Goal: Information Seeking & Learning: Learn about a topic

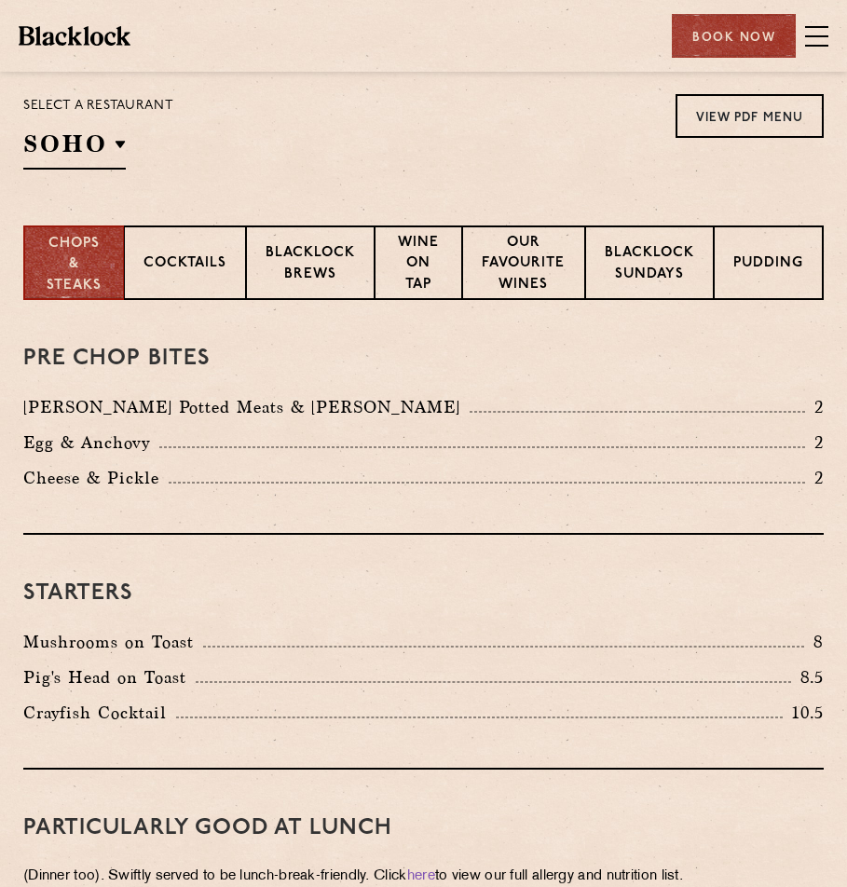
scroll to position [466, 0]
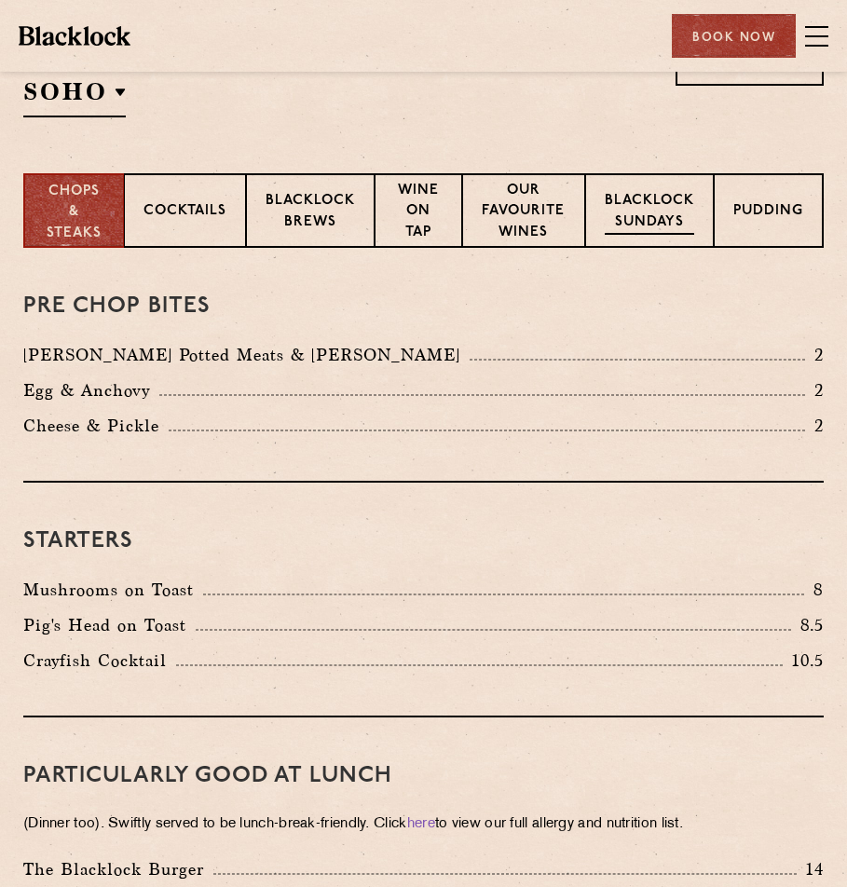
click at [663, 219] on p "Blacklock Sundays" at bounding box center [649, 213] width 89 height 44
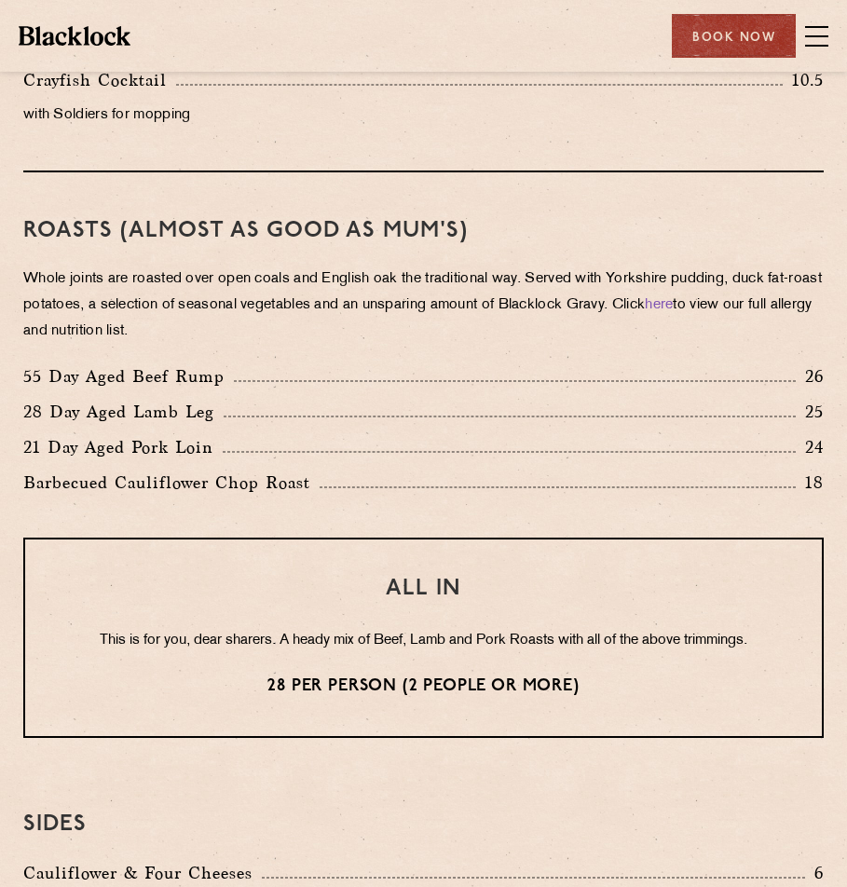
scroll to position [1118, 0]
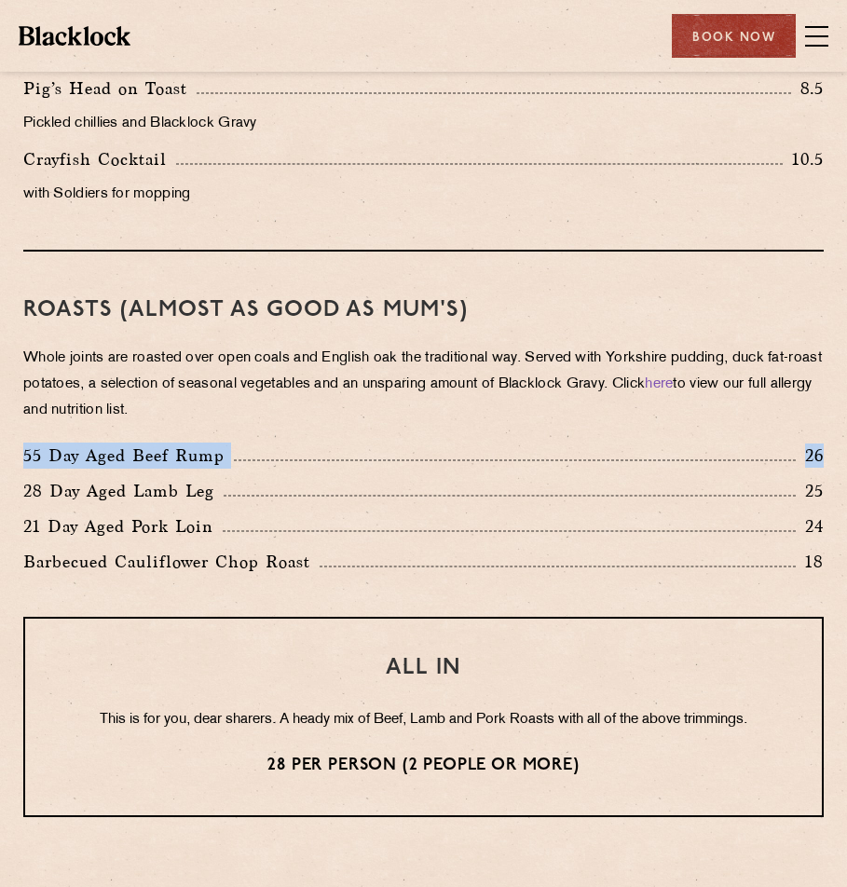
drag, startPoint x: 20, startPoint y: 485, endPoint x: 832, endPoint y: 481, distance: 812.5
click at [832, 478] on div "55 Day Aged Beef Rump 26" at bounding box center [423, 460] width 828 height 35
click at [358, 617] on div "Roasts (Almost as good as Mum's) Whole joints are roasted over open coals and E…" at bounding box center [423, 434] width 800 height 365
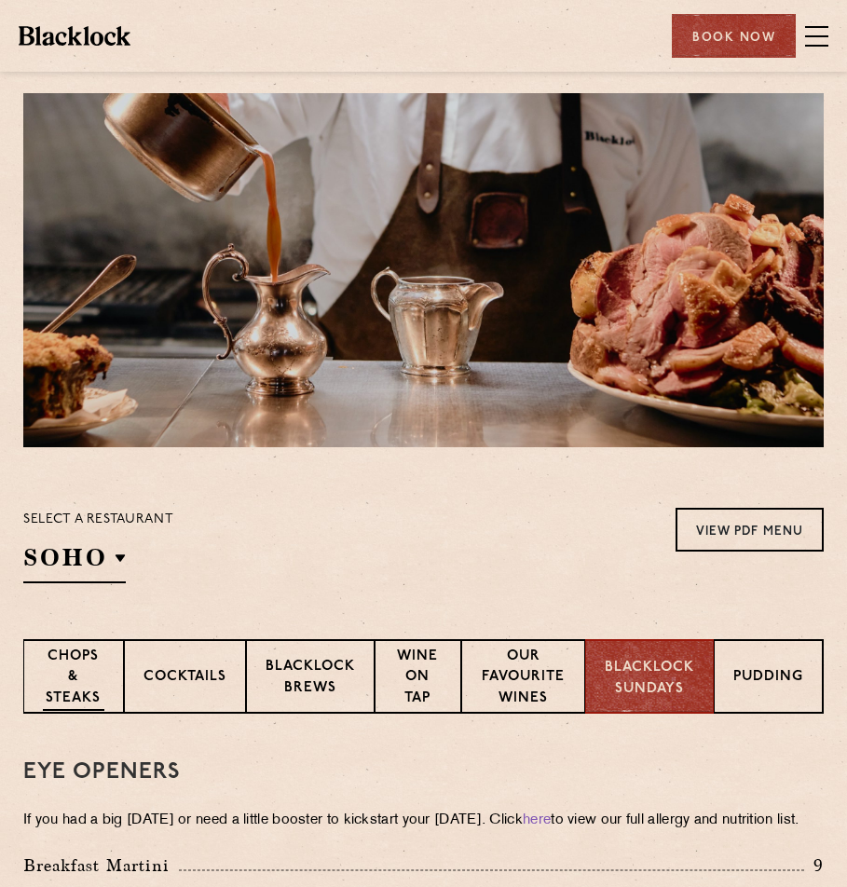
click at [61, 679] on p "Chops & Steaks" at bounding box center [73, 679] width 61 height 65
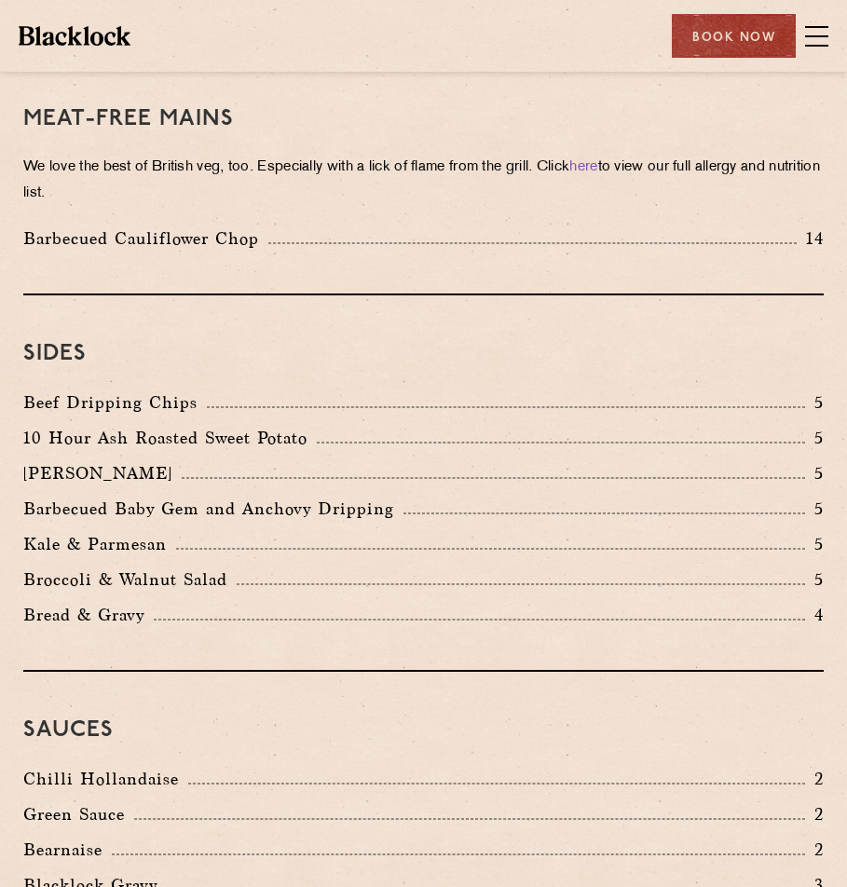
scroll to position [3076, 0]
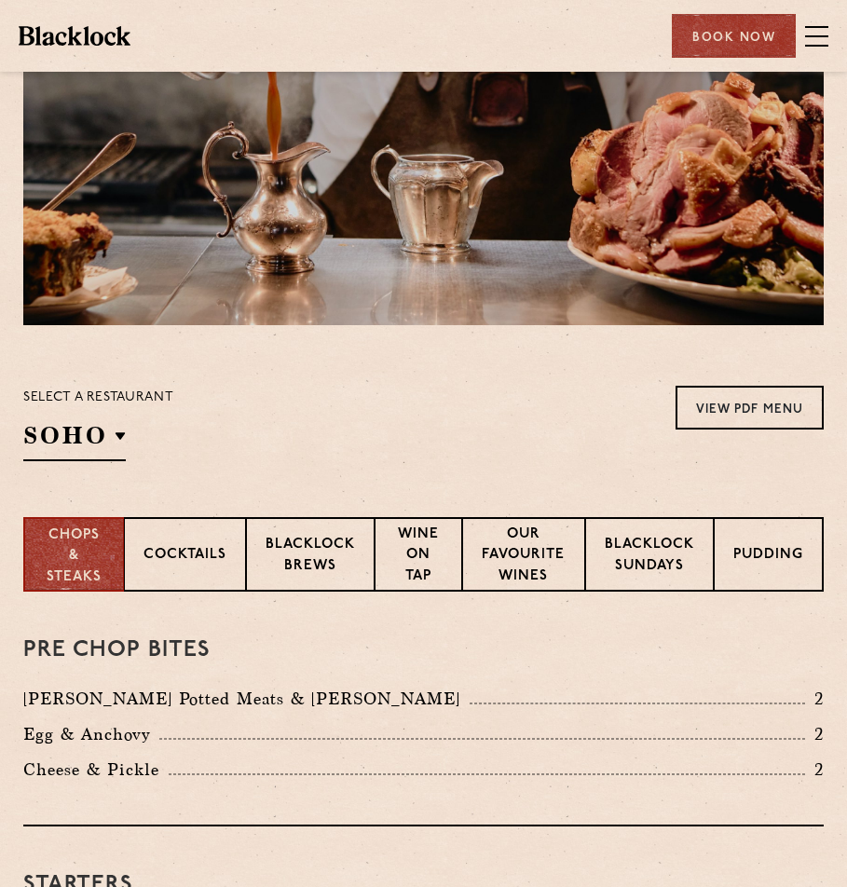
scroll to position [373, 0]
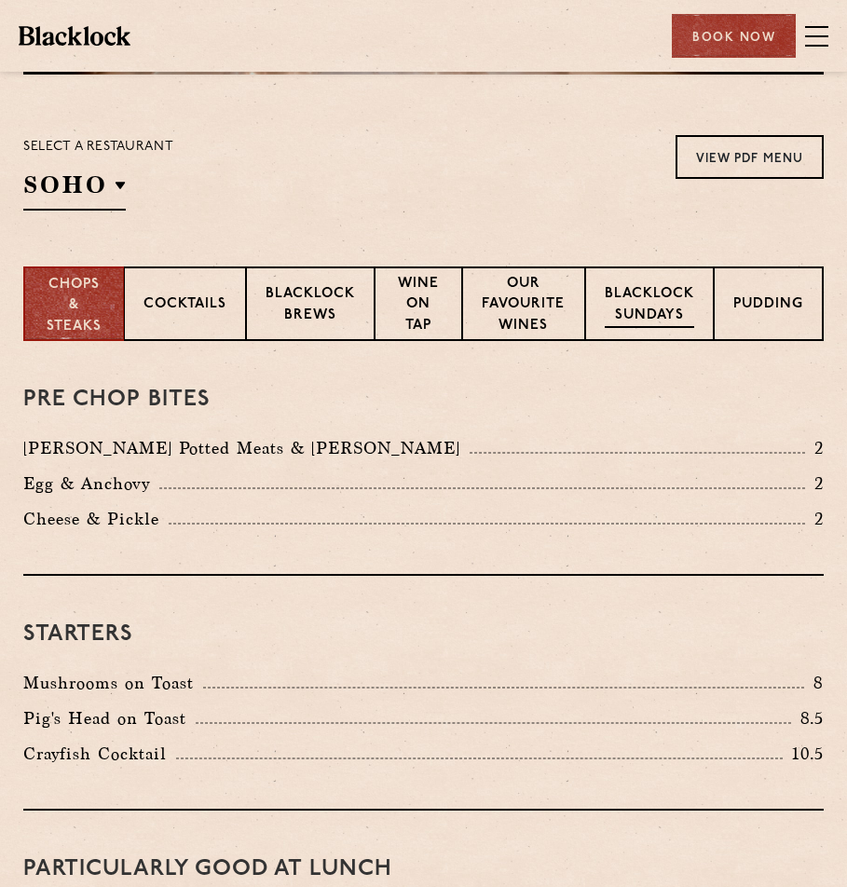
click at [632, 304] on p "Blacklock Sundays" at bounding box center [649, 306] width 89 height 44
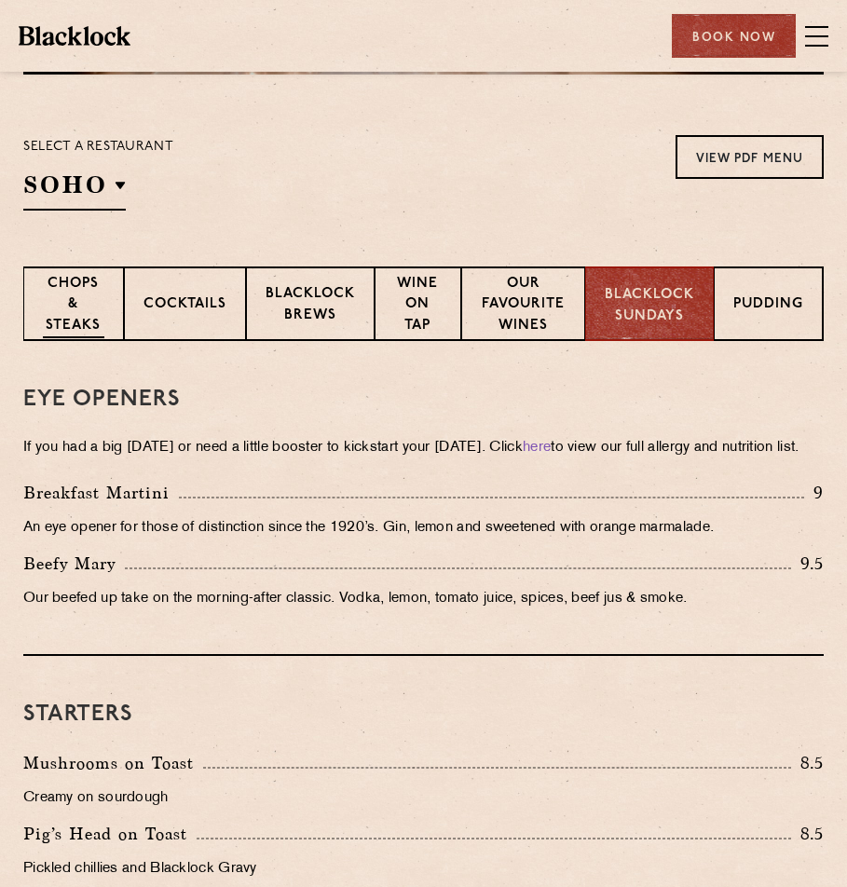
click at [83, 285] on p "Chops & Steaks" at bounding box center [73, 306] width 61 height 65
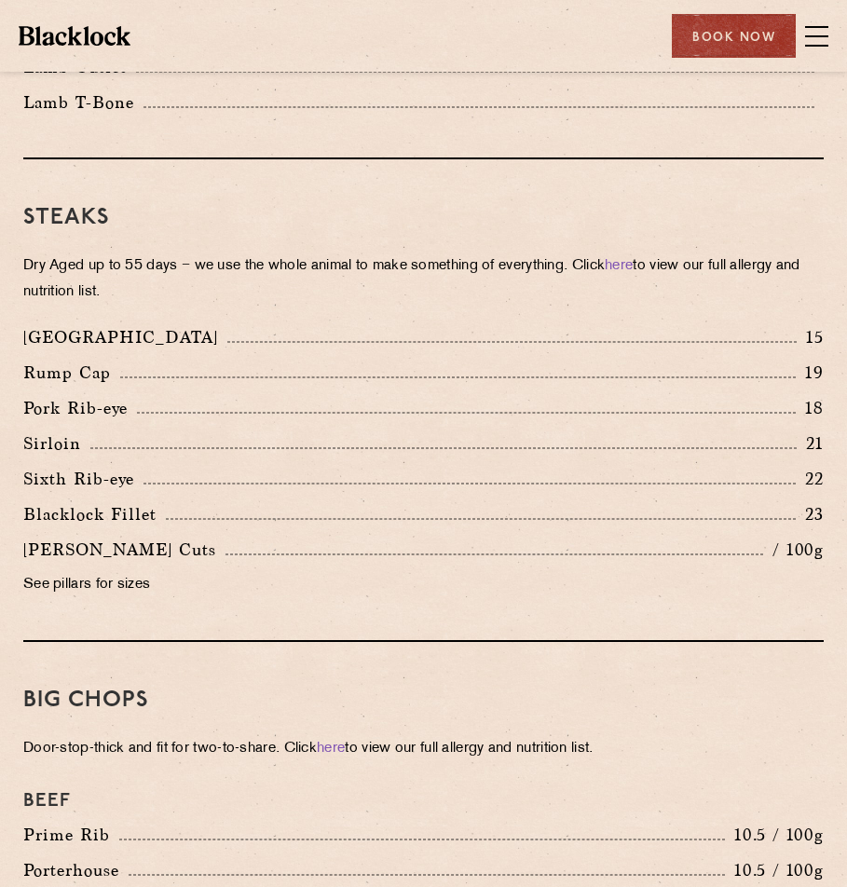
scroll to position [1863, 0]
